Goal: Information Seeking & Learning: Learn about a topic

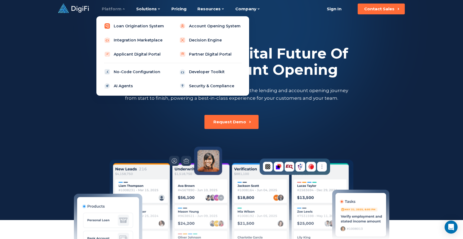
click at [140, 27] on link "Loan Origination System" at bounding box center [135, 26] width 69 height 11
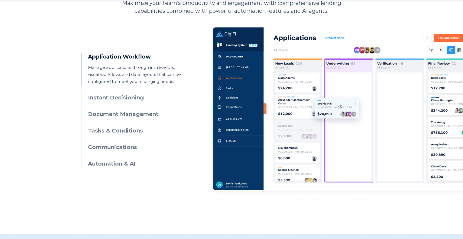
scroll to position [263, 0]
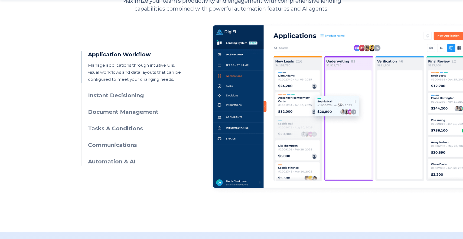
click at [99, 96] on h3 "Instant Decisioning" at bounding box center [137, 96] width 98 height 8
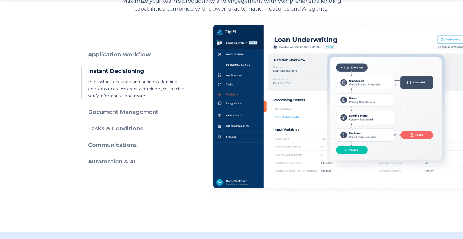
click at [115, 112] on h3 "Document Management" at bounding box center [137, 112] width 98 height 8
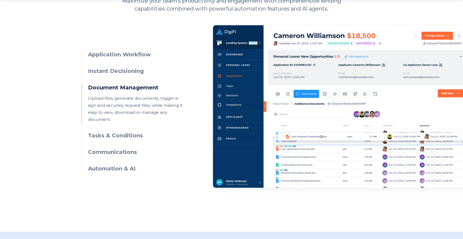
click at [120, 134] on ul "Application Workflow Manage applications through intuitive UIs, visual workflow…" at bounding box center [133, 112] width 105 height 122
click at [109, 132] on h3 "Tasks & Conditions" at bounding box center [137, 136] width 98 height 8
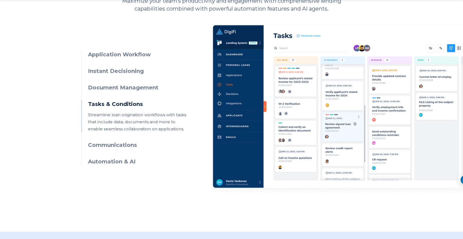
click at [118, 145] on h3 "Communications" at bounding box center [137, 145] width 98 height 8
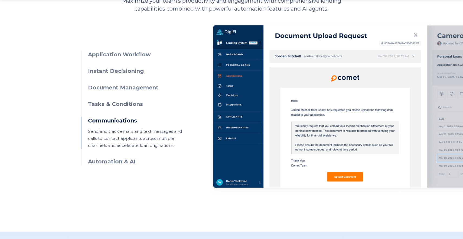
click at [130, 162] on h3 "Automation & AI" at bounding box center [137, 162] width 98 height 8
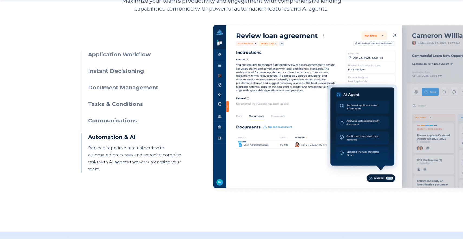
click at [110, 72] on h3 "Instant Decisioning" at bounding box center [137, 71] width 98 height 8
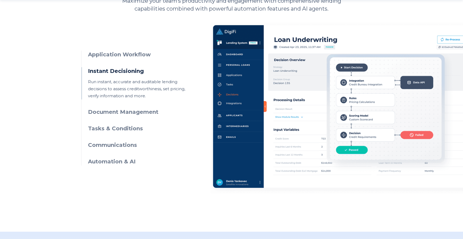
click at [112, 53] on h3 "Application Workflow" at bounding box center [137, 55] width 98 height 8
